Goal: Information Seeking & Learning: Learn about a topic

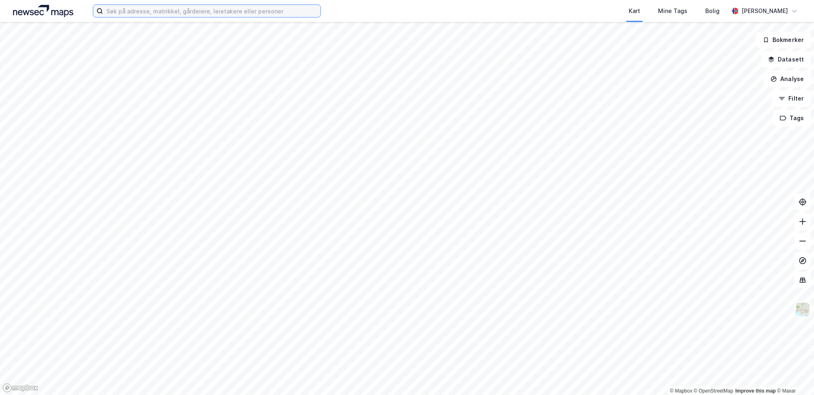
click at [124, 14] on input at bounding box center [211, 11] width 217 height 12
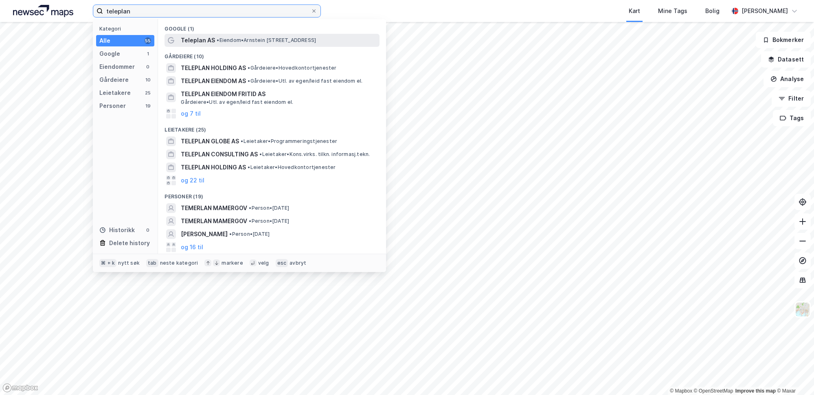
type input "teleplan"
click at [202, 37] on span "Teleplan AS" at bounding box center [198, 40] width 34 height 10
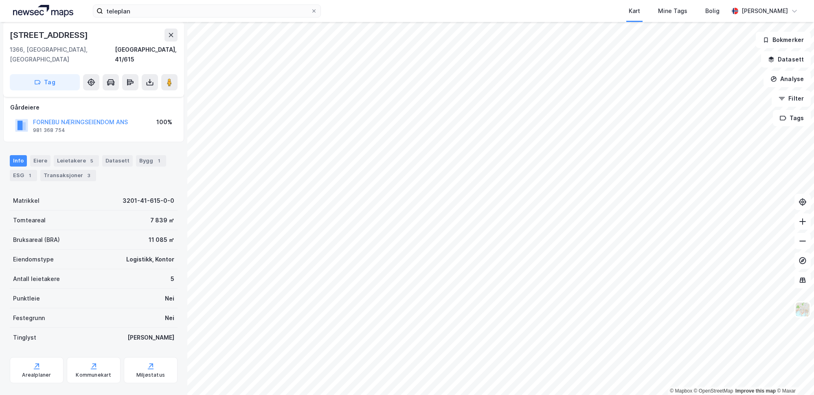
scroll to position [48, 0]
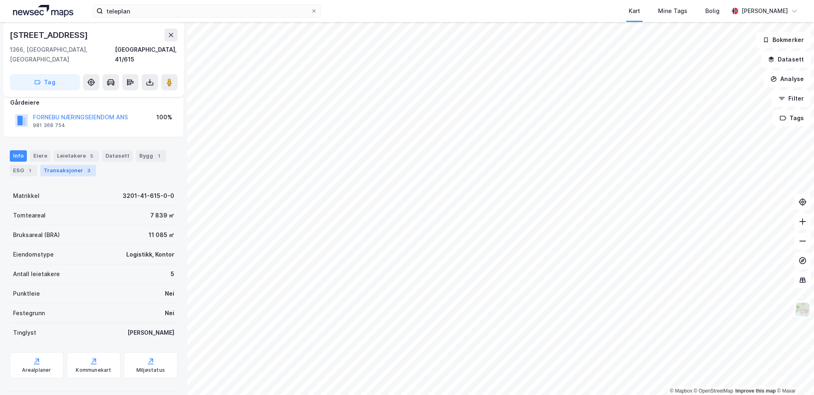
click at [63, 165] on div "Transaksjoner 3" at bounding box center [68, 170] width 56 height 11
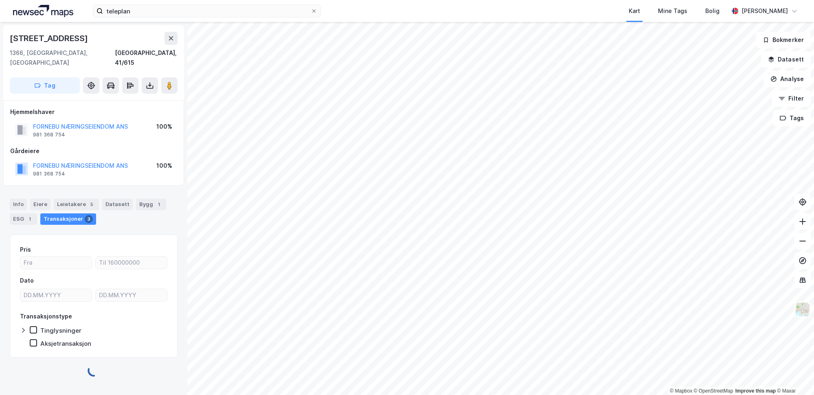
click at [67, 148] on div "Gårdeiere FORNEBU NÆRINGSEIENDOM ANS 981 368 754 100%" at bounding box center [93, 162] width 167 height 33
click at [75, 199] on div "Leietakere 5" at bounding box center [76, 204] width 45 height 11
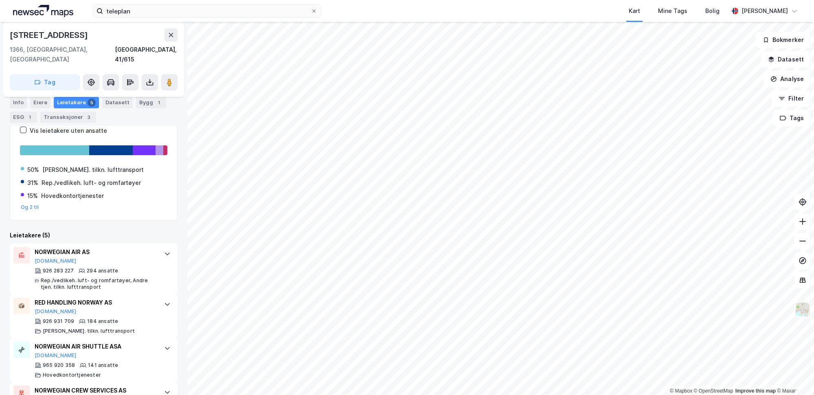
scroll to position [223, 0]
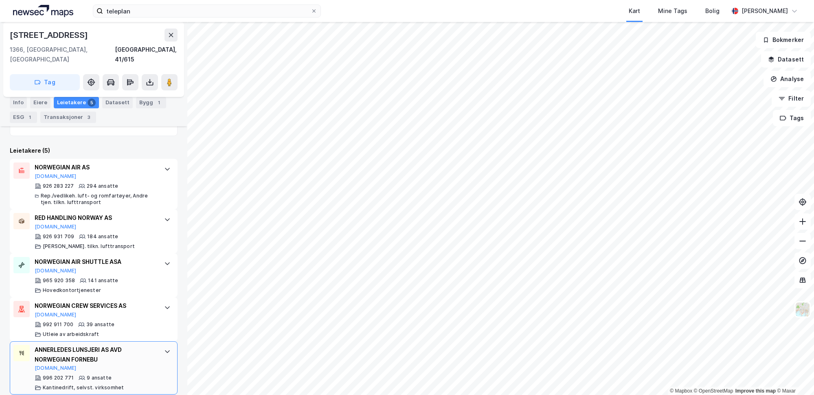
click at [152, 341] on div "ANNERLEDES LUNSJERI AS AVD NORWEGIAN FORNEBU [DOMAIN_NAME] 996 202 771 9 ansatt…" at bounding box center [94, 368] width 168 height 54
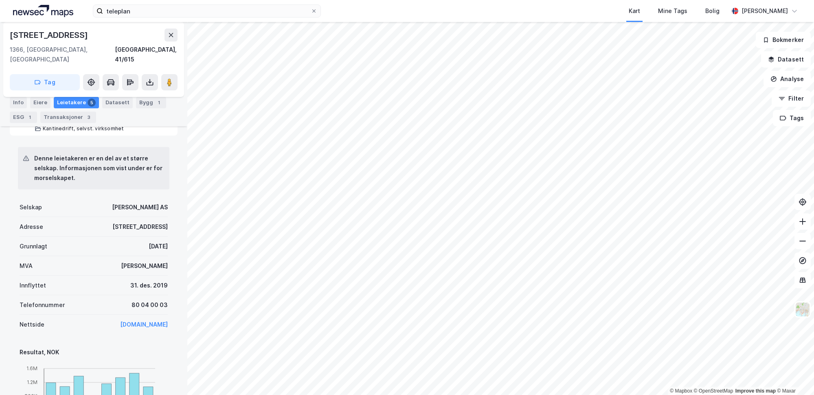
scroll to position [482, 0]
click at [158, 280] on div "31. des. 2019" at bounding box center [148, 285] width 37 height 10
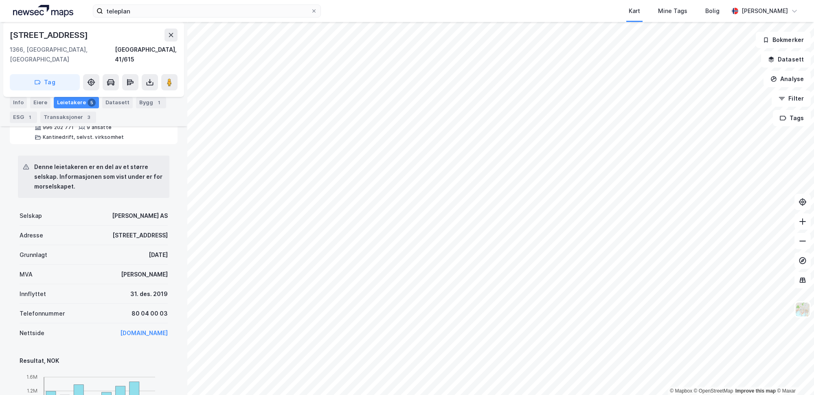
scroll to position [0, 0]
